Goal: Information Seeking & Learning: Find specific fact

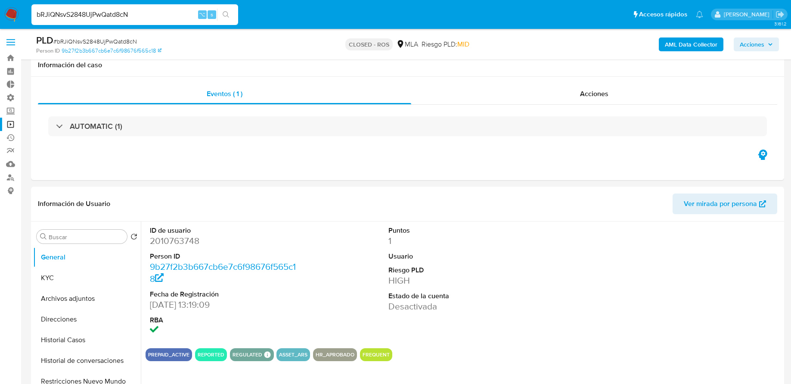
select select "10"
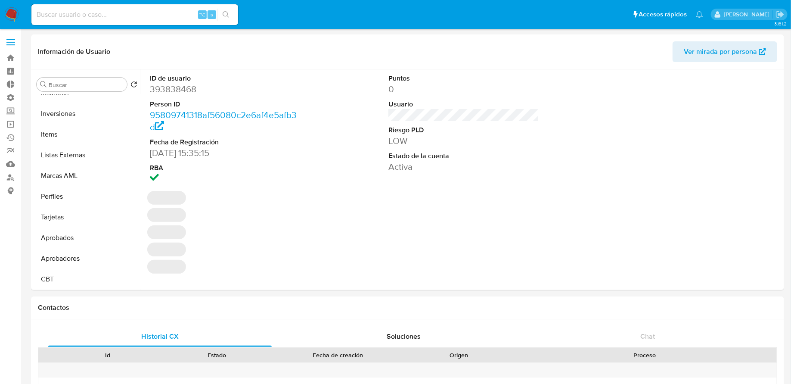
select select "10"
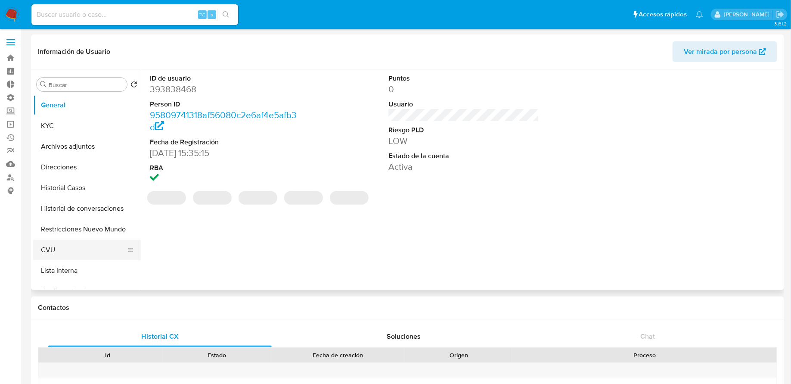
click at [59, 243] on button "CVU" at bounding box center [83, 249] width 101 height 21
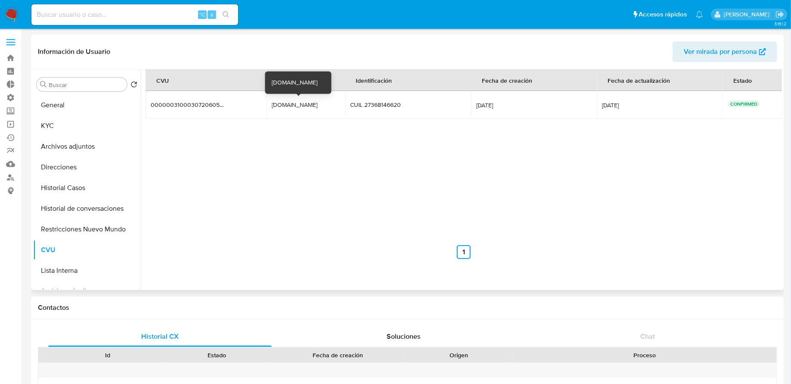
click at [287, 106] on div "[DOMAIN_NAME]" at bounding box center [299, 105] width 55 height 8
click at [85, 128] on button "KYC" at bounding box center [83, 125] width 101 height 21
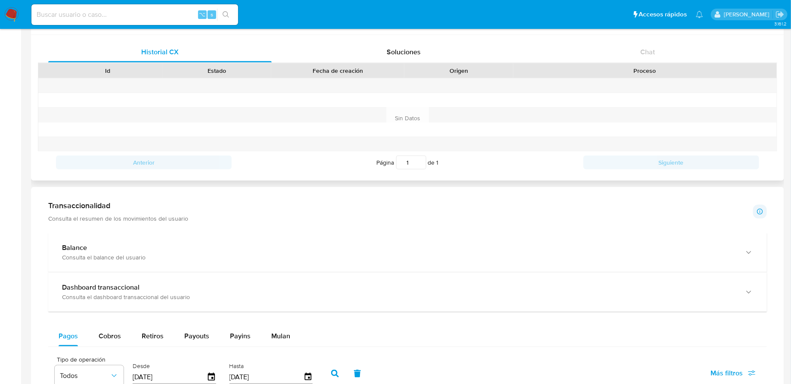
scroll to position [445, 0]
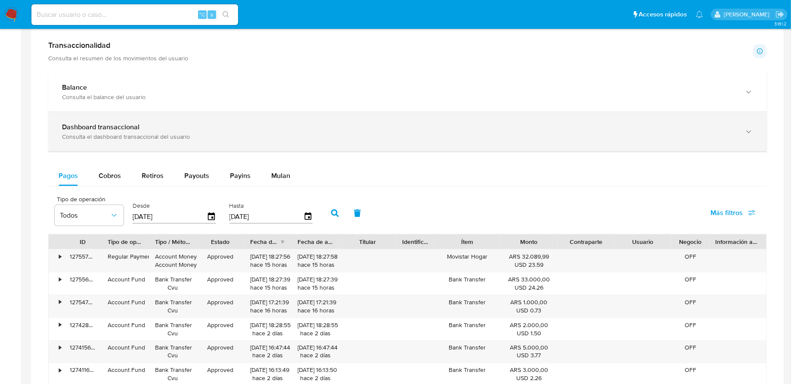
click at [163, 112] on div "Dashboard transaccional Consulta el dashboard transaccional del usuario" at bounding box center [407, 131] width 719 height 39
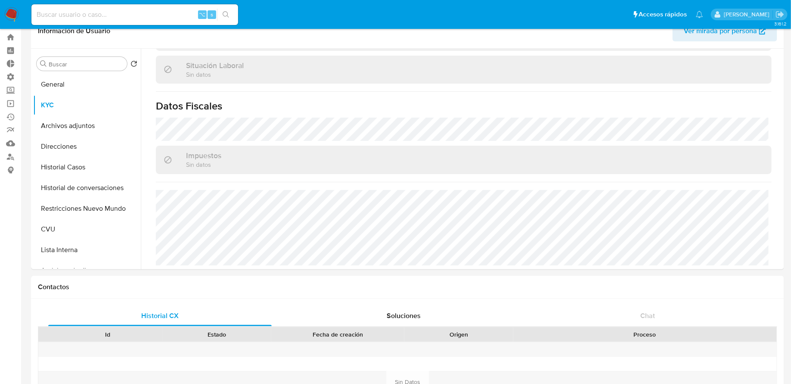
scroll to position [452, 0]
click at [87, 204] on button "Restricciones Nuevo Mundo" at bounding box center [83, 208] width 101 height 21
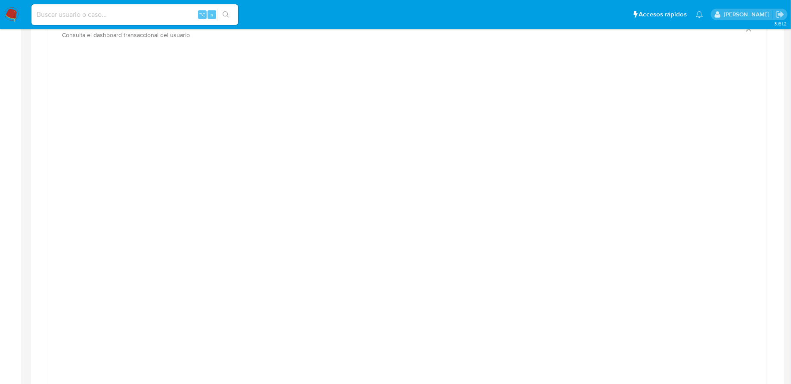
scroll to position [558, 0]
click at [148, 148] on div at bounding box center [407, 239] width 705 height 388
click at [131, 146] on div at bounding box center [407, 301] width 705 height 388
click at [112, 195] on div at bounding box center [407, 301] width 705 height 388
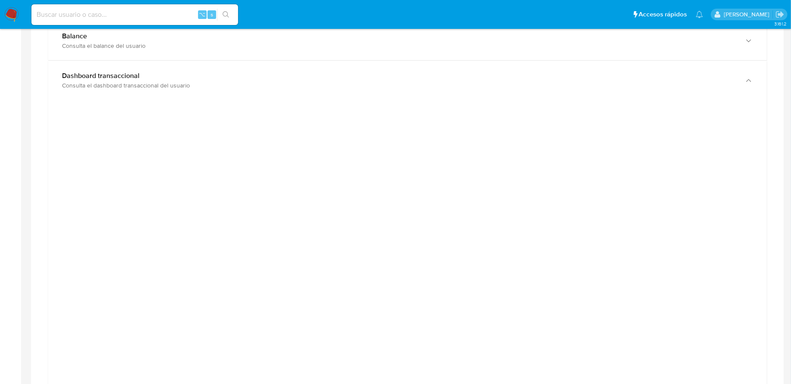
click at [112, 195] on div at bounding box center [407, 301] width 705 height 388
click at [386, 102] on div at bounding box center [407, 302] width 719 height 405
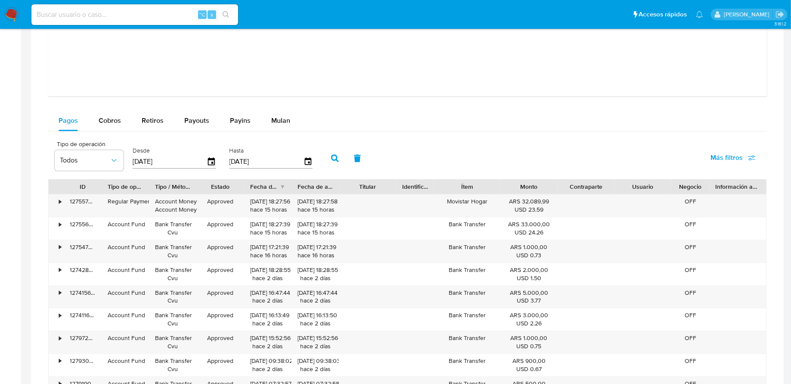
scroll to position [896, 0]
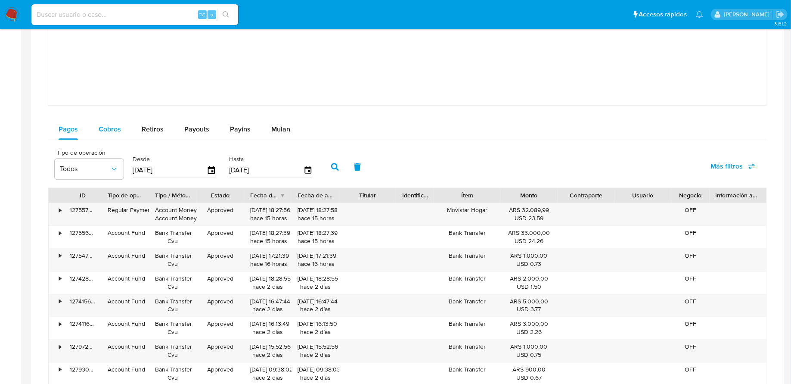
click at [110, 124] on span "Cobros" at bounding box center [110, 129] width 22 height 10
select select "10"
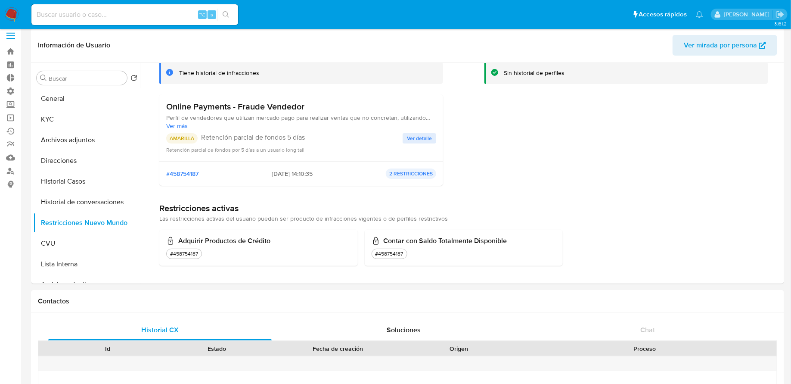
scroll to position [0, 0]
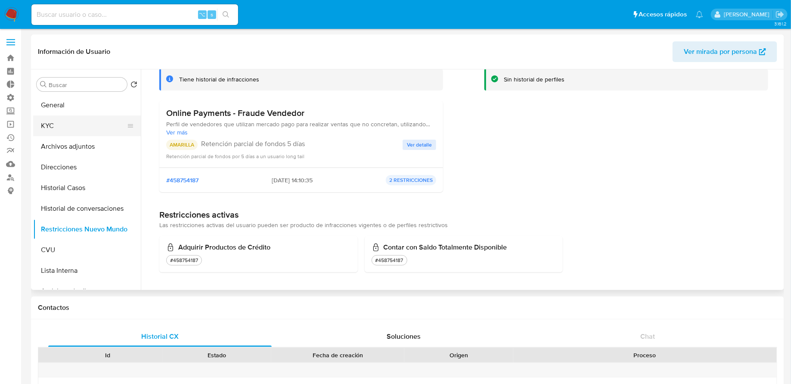
click at [80, 124] on button "KYC" at bounding box center [83, 125] width 101 height 21
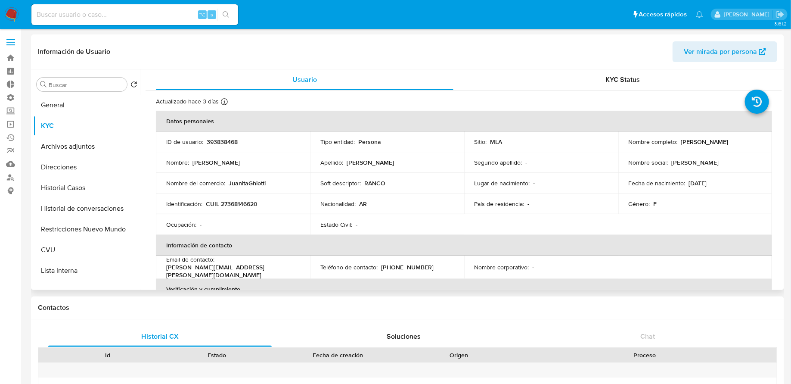
drag, startPoint x: 626, startPoint y: 145, endPoint x: 730, endPoint y: 145, distance: 103.8
click at [730, 145] on div "Nombre completo : [PERSON_NAME]" at bounding box center [696, 142] width 134 height 8
copy p "[PERSON_NAME]"
click at [241, 200] on p "CUIL 27368146620" at bounding box center [232, 204] width 52 height 8
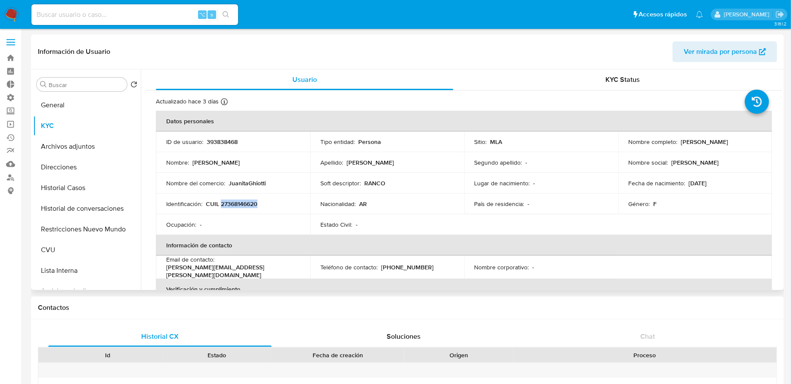
copy p "27368146620"
click at [115, 17] on input at bounding box center [134, 14] width 207 height 11
paste input "91946298"
type input "91946298"
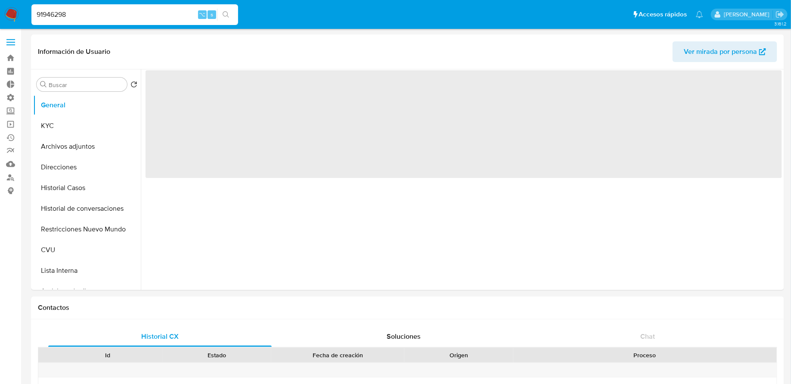
select select "10"
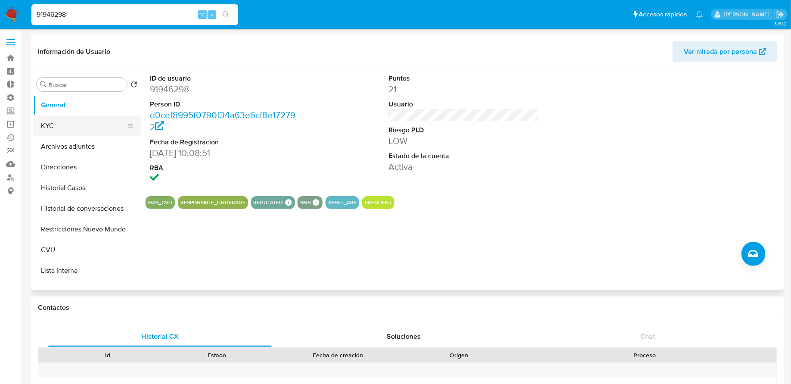
click at [79, 121] on button "KYC" at bounding box center [83, 125] width 101 height 21
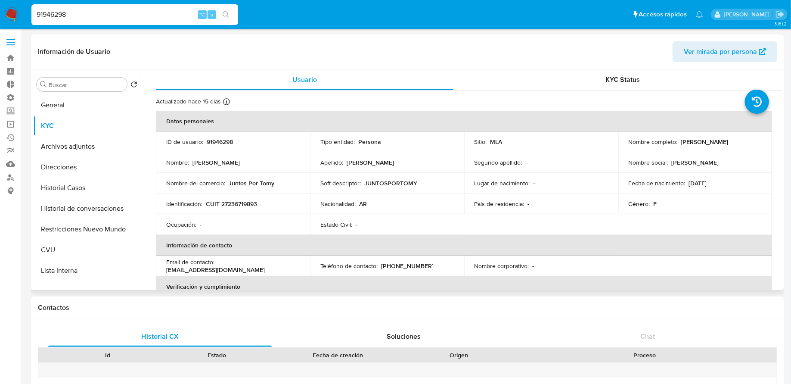
drag, startPoint x: 678, startPoint y: 140, endPoint x: 768, endPoint y: 141, distance: 90.0
click at [768, 141] on td "Nombre completo : [PERSON_NAME]" at bounding box center [696, 141] width 154 height 21
copy p "[PERSON_NAME]"
click at [245, 206] on p "CUIT 27236719893" at bounding box center [231, 204] width 51 height 8
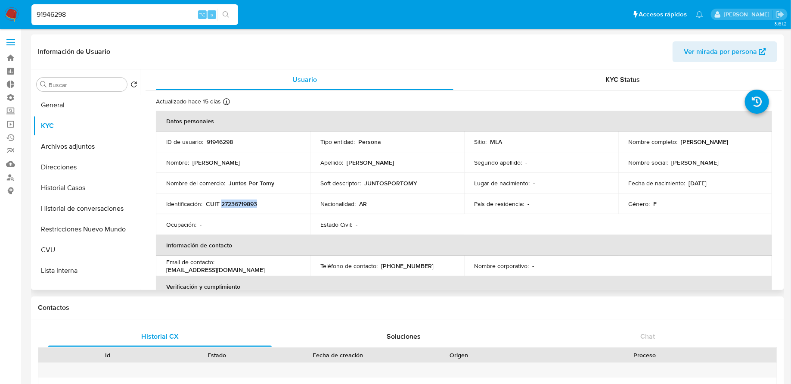
copy p "27236719893"
